Goal: Task Accomplishment & Management: Complete application form

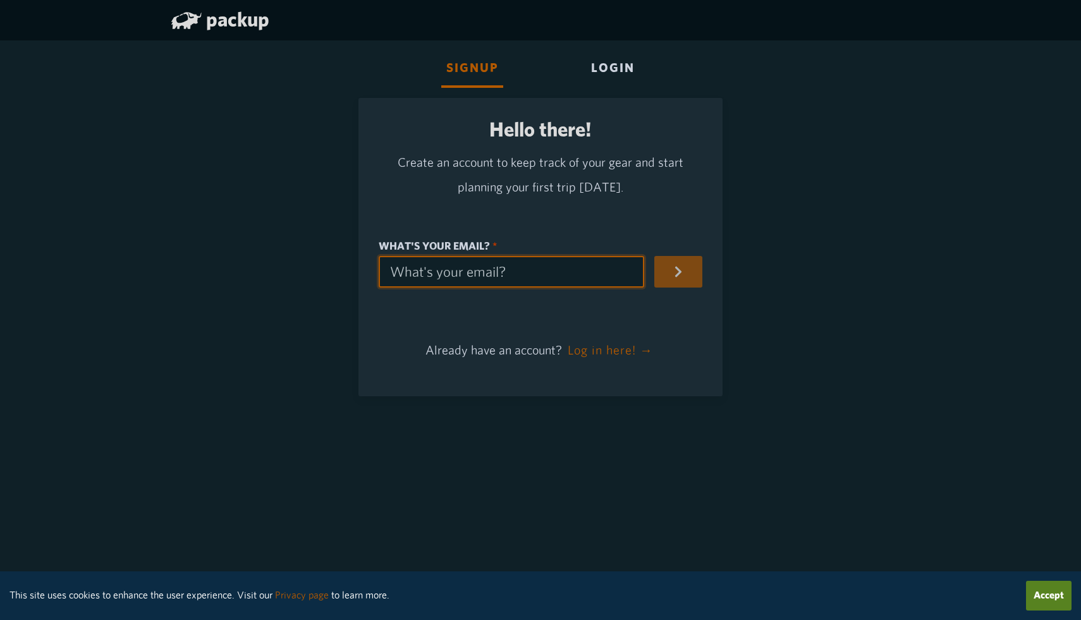
click at [555, 278] on input "What's your email?" at bounding box center [512, 272] width 266 height 32
type input "[EMAIL_ADDRESS][DOMAIN_NAME]"
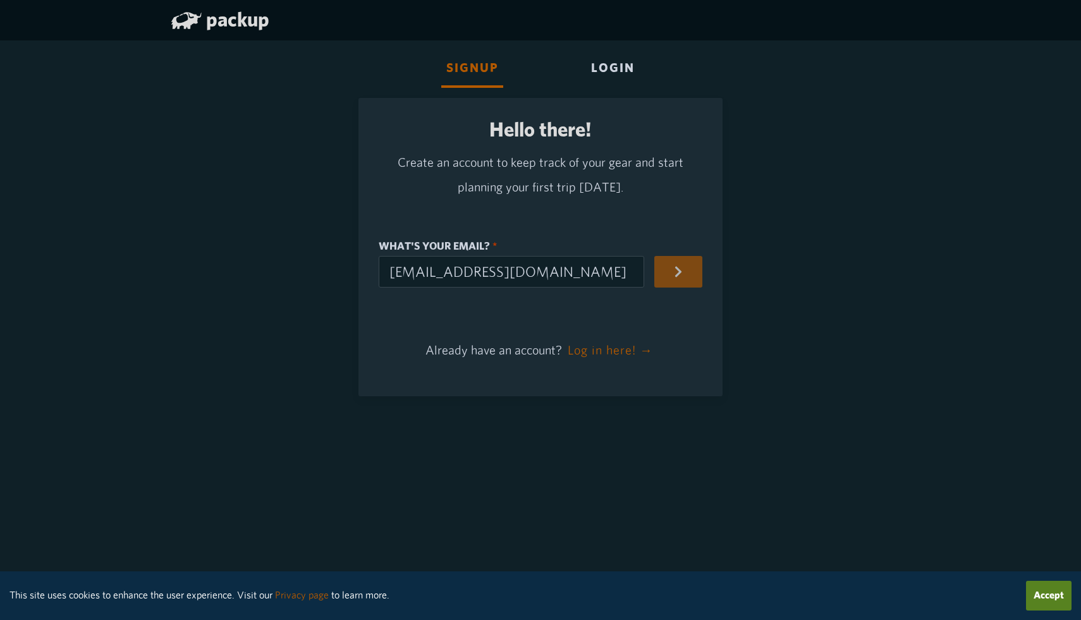
type input "[PERSON_NAME]"
click at [680, 278] on button "button" at bounding box center [679, 272] width 48 height 32
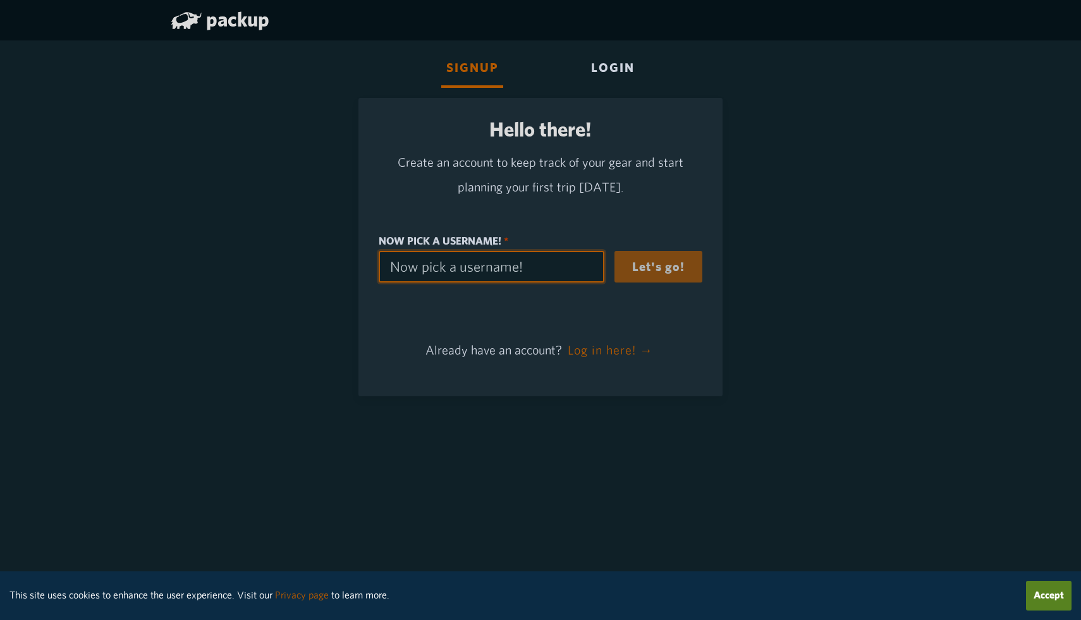
click at [552, 259] on input "Now pick a username!" at bounding box center [492, 267] width 226 height 32
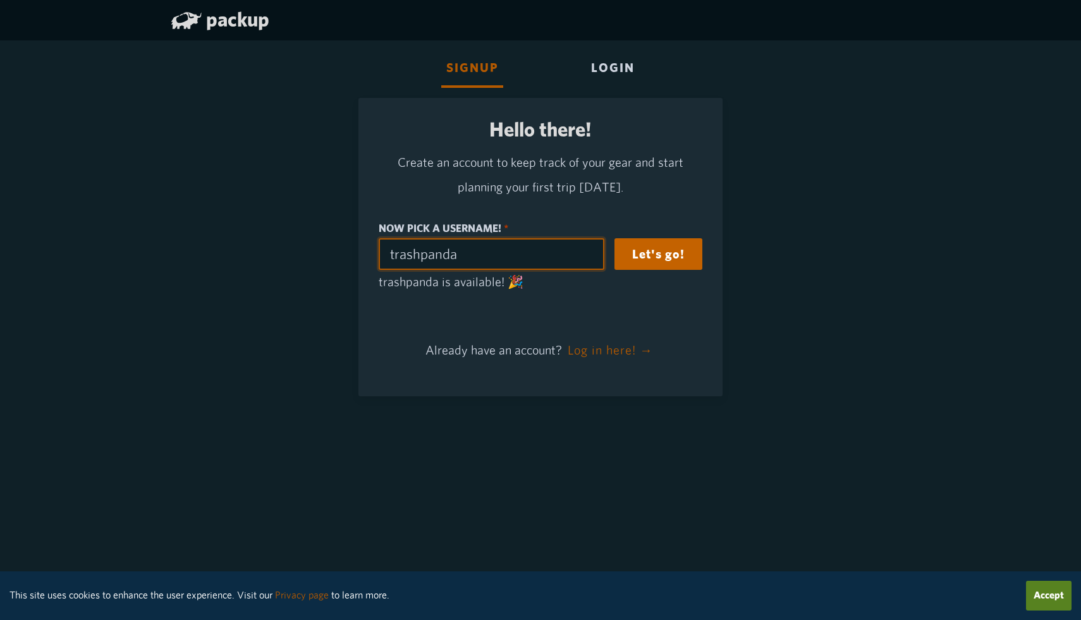
type input "trashpanda"
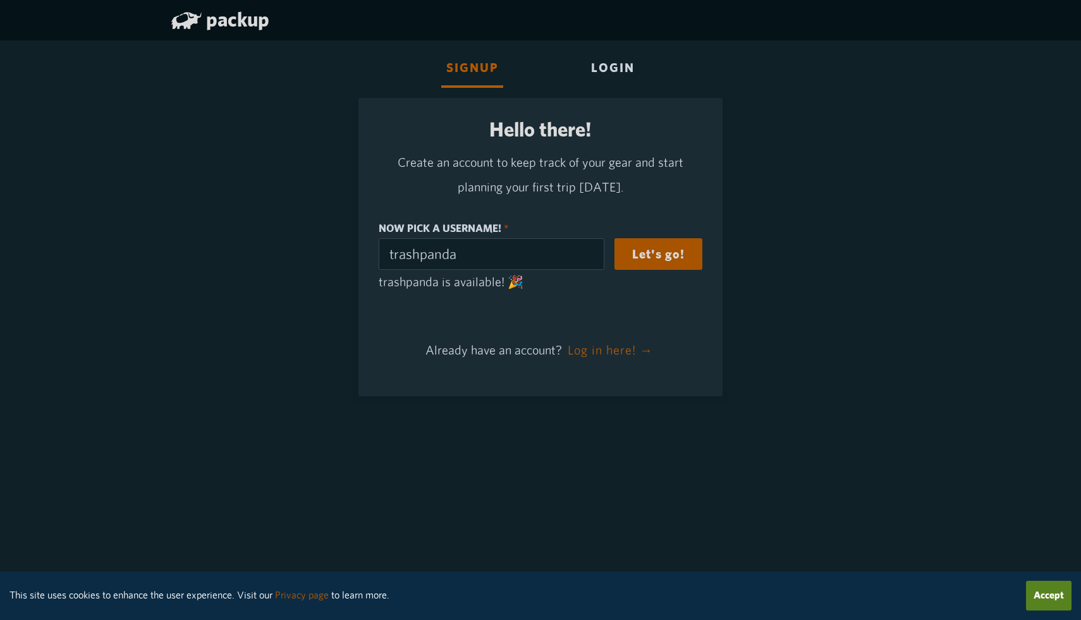
click at [652, 257] on button "Let's go!" at bounding box center [659, 254] width 88 height 32
